Goal: Find specific page/section: Find specific page/section

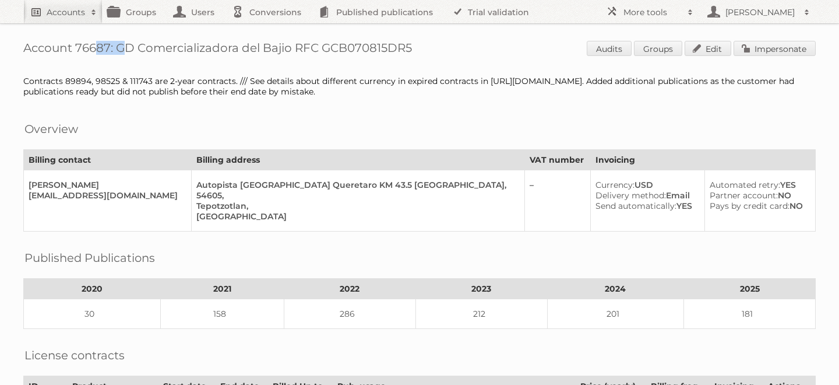
click at [69, 13] on h2 "Accounts" at bounding box center [66, 12] width 38 height 12
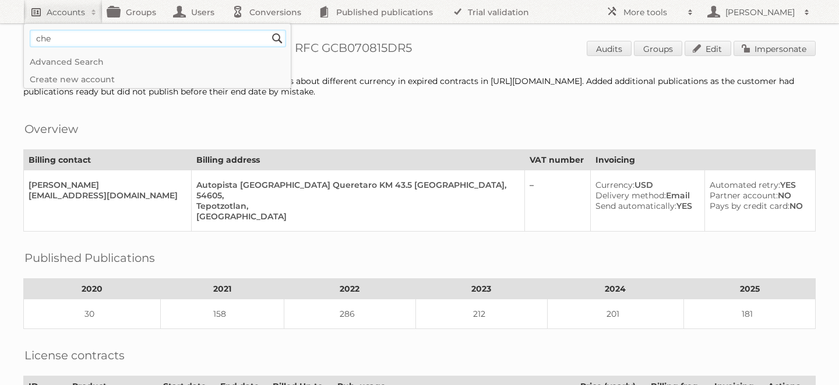
type input"] "chedraui"
click at [269, 30] on input "Search" at bounding box center [277, 38] width 17 height 17
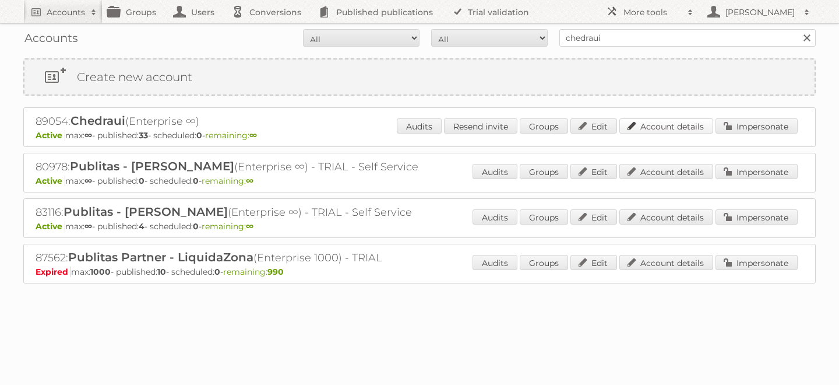
click at [661, 124] on link "Account details" at bounding box center [666, 125] width 94 height 15
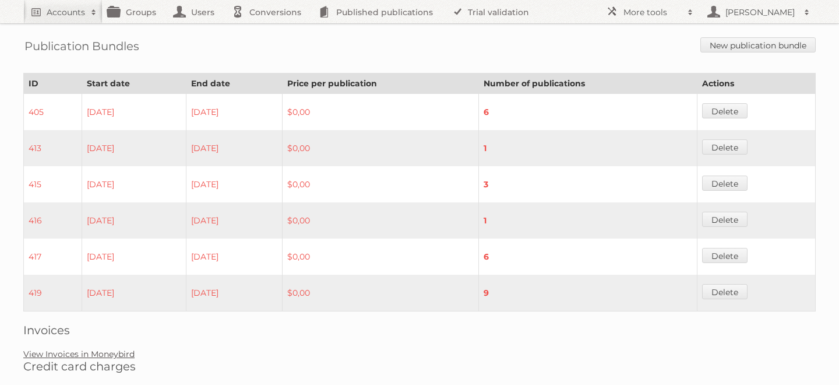
scroll to position [731, 0]
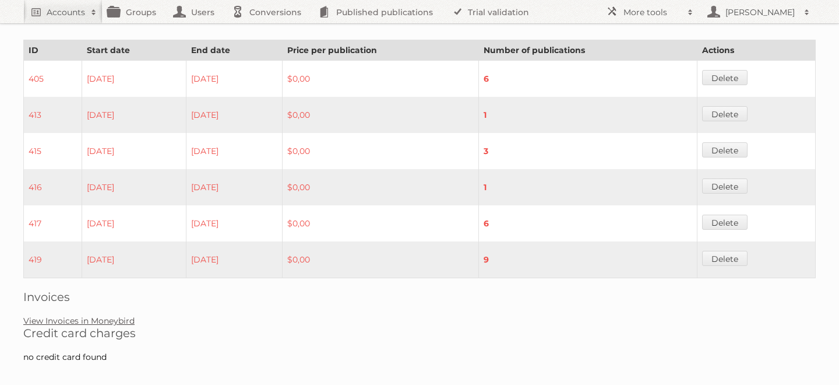
click at [98, 315] on link "View Invoices in Moneybird" at bounding box center [78, 320] width 111 height 10
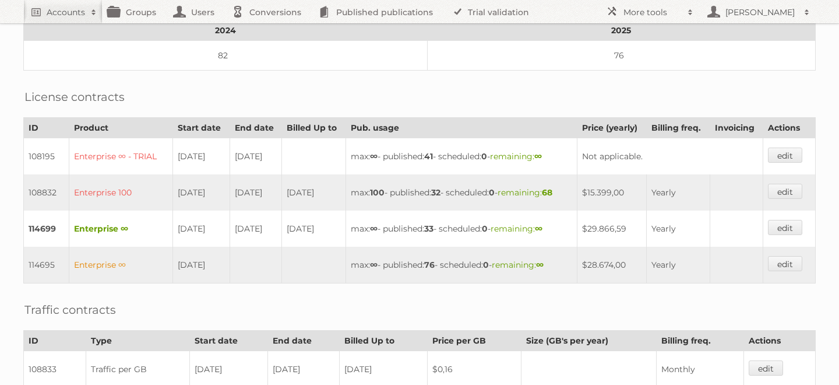
scroll to position [0, 0]
